Goal: Task Accomplishment & Management: Use online tool/utility

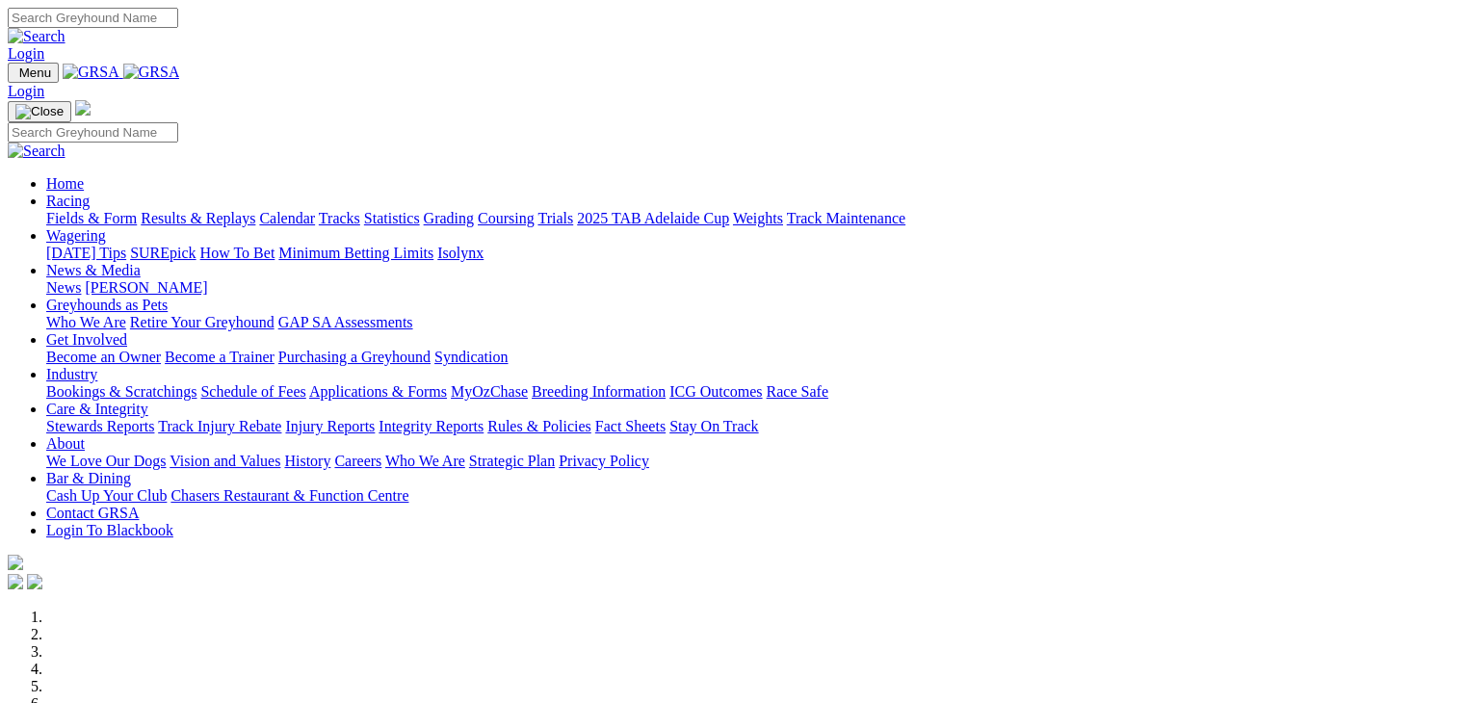
click at [106, 227] on link "Wagering" at bounding box center [76, 235] width 60 height 16
click at [195, 245] on link "SUREpick" at bounding box center [162, 253] width 65 height 16
